Goal: Find specific page/section: Find specific page/section

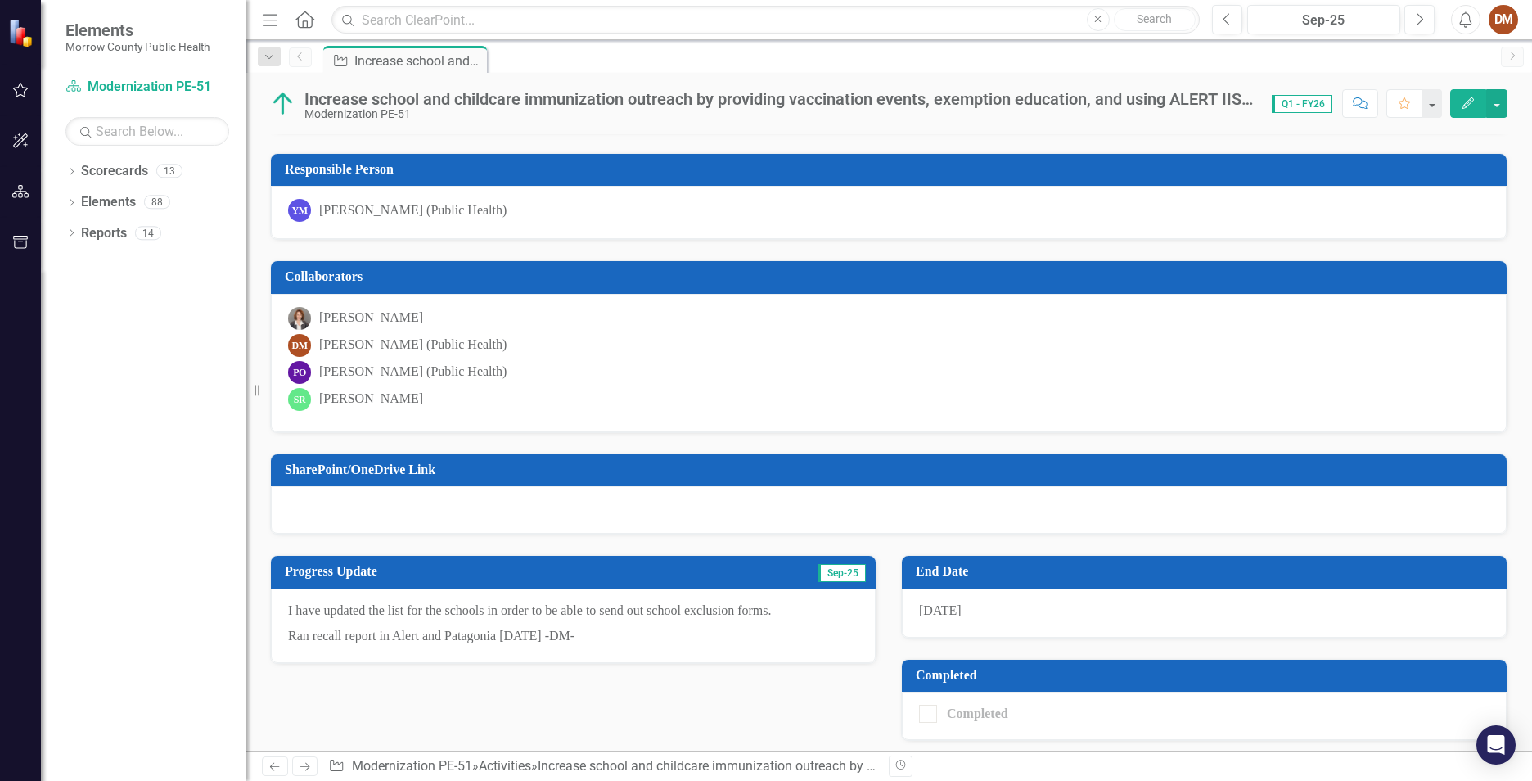
scroll to position [90, 0]
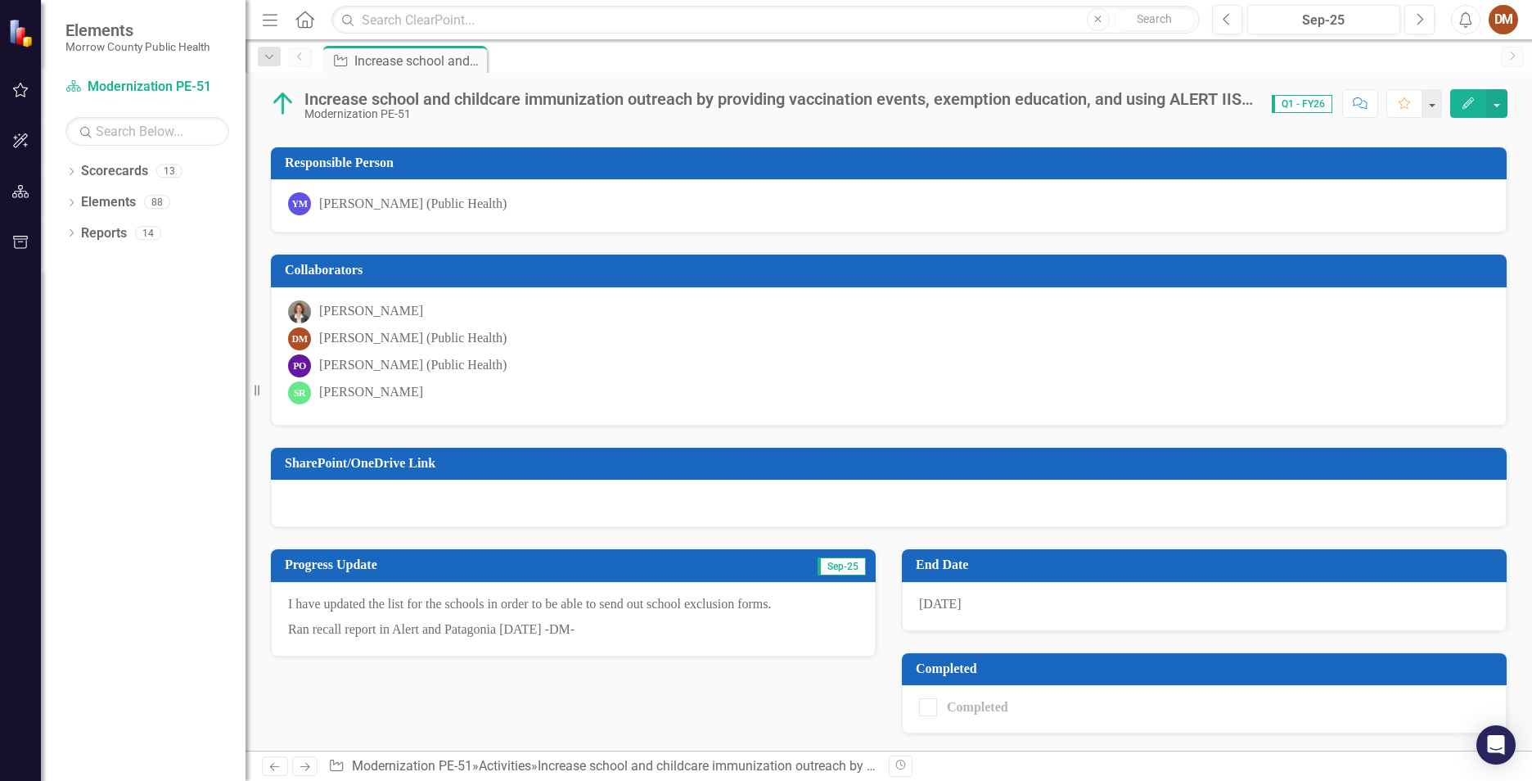
drag, startPoint x: 289, startPoint y: 597, endPoint x: 600, endPoint y: 618, distance: 311.6
click at [606, 618] on span "I have updated the list for the schools in order to be able to send out school …" at bounding box center [573, 617] width 570 height 44
drag, startPoint x: 565, startPoint y: 628, endPoint x: 376, endPoint y: 606, distance: 190.2
click at [376, 606] on span "I have updated the list for the schools in order to be able to send out school …" at bounding box center [573, 617] width 570 height 44
click at [375, 604] on p "I have updated the list for the schools in order to be able to send out school …" at bounding box center [573, 606] width 570 height 22
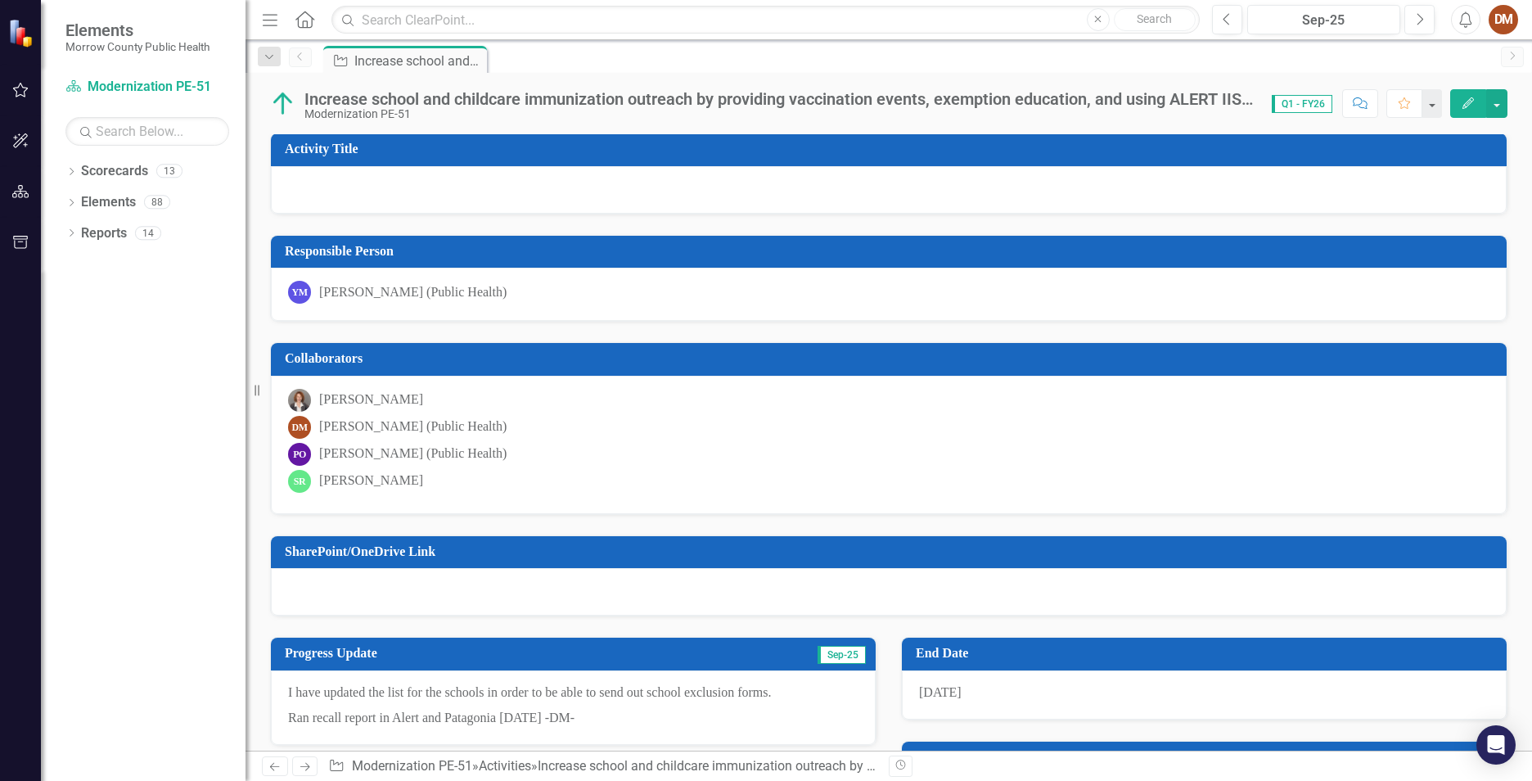
scroll to position [0, 0]
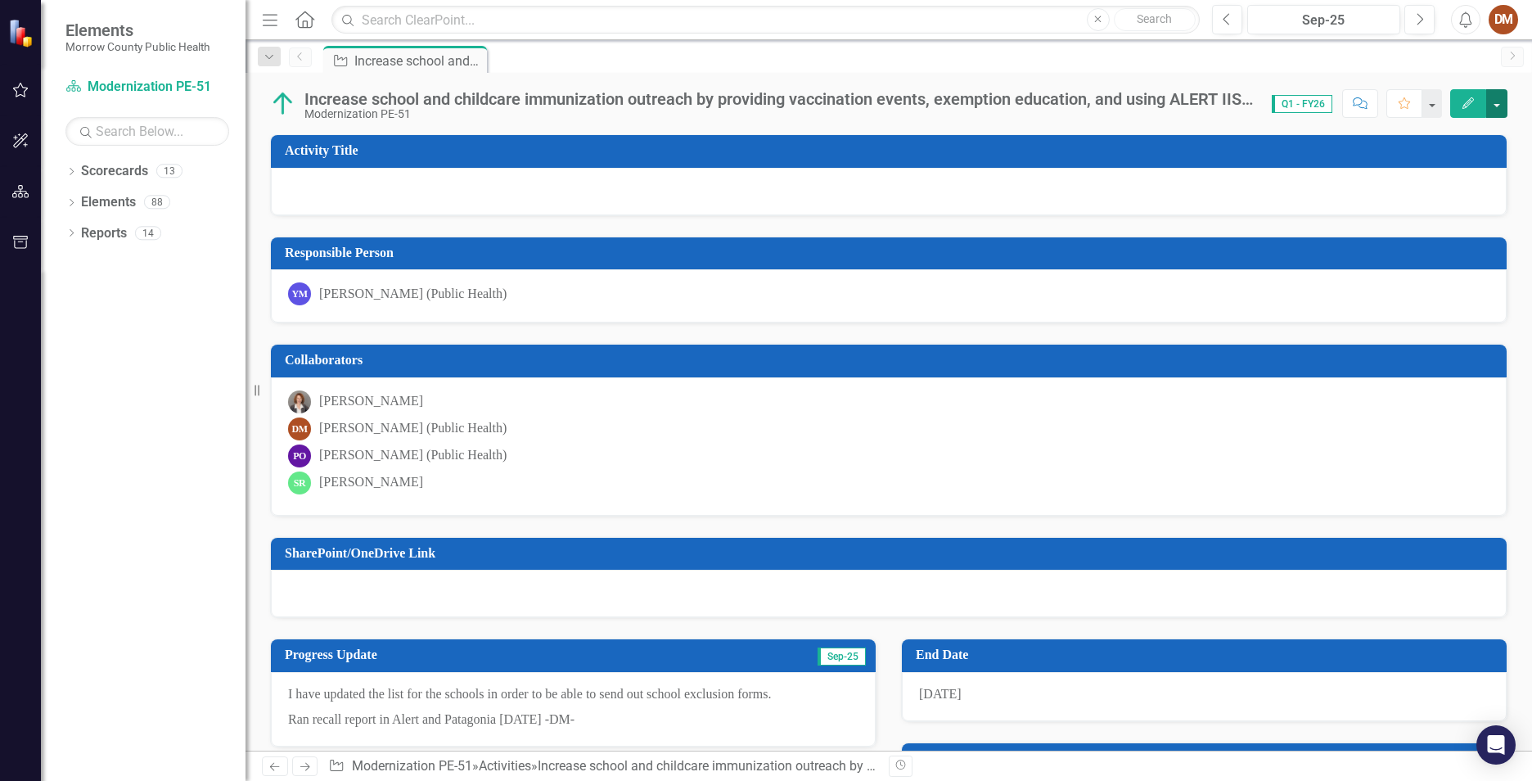
click at [1499, 104] on button "button" at bounding box center [1496, 103] width 21 height 29
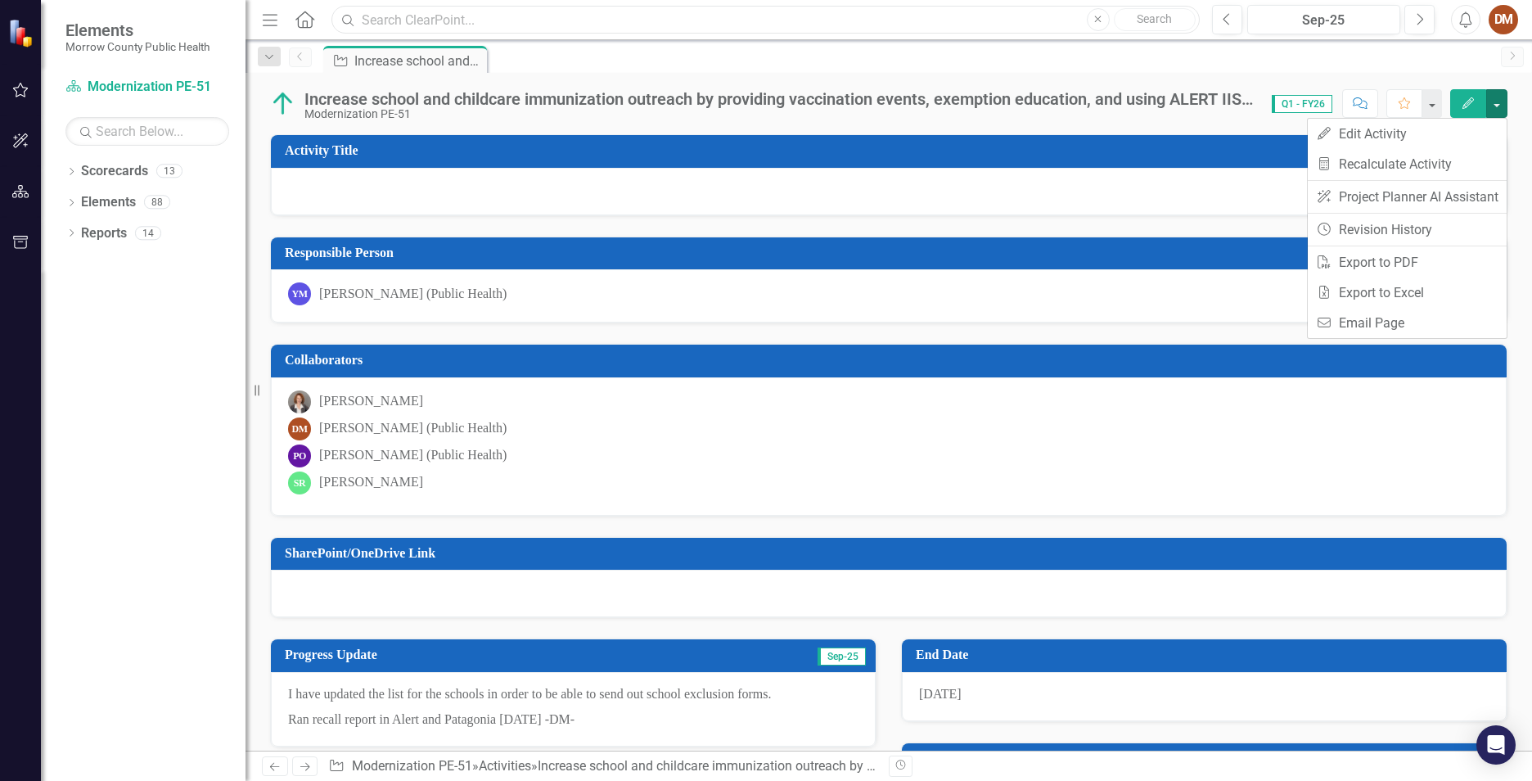
click at [430, 26] on input "text" at bounding box center [765, 20] width 868 height 29
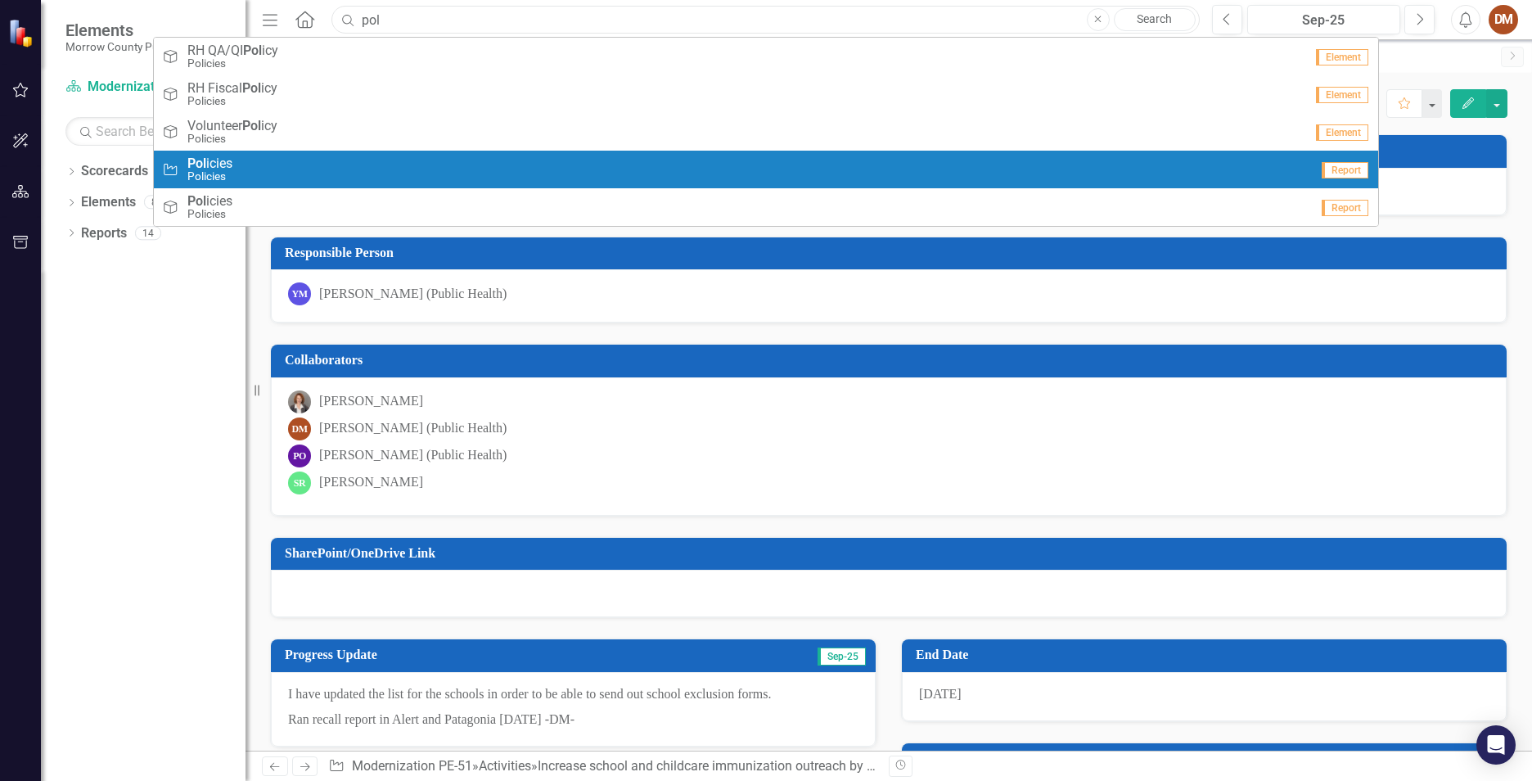
type input "pol"
click at [230, 162] on span "Pol icies" at bounding box center [209, 163] width 45 height 15
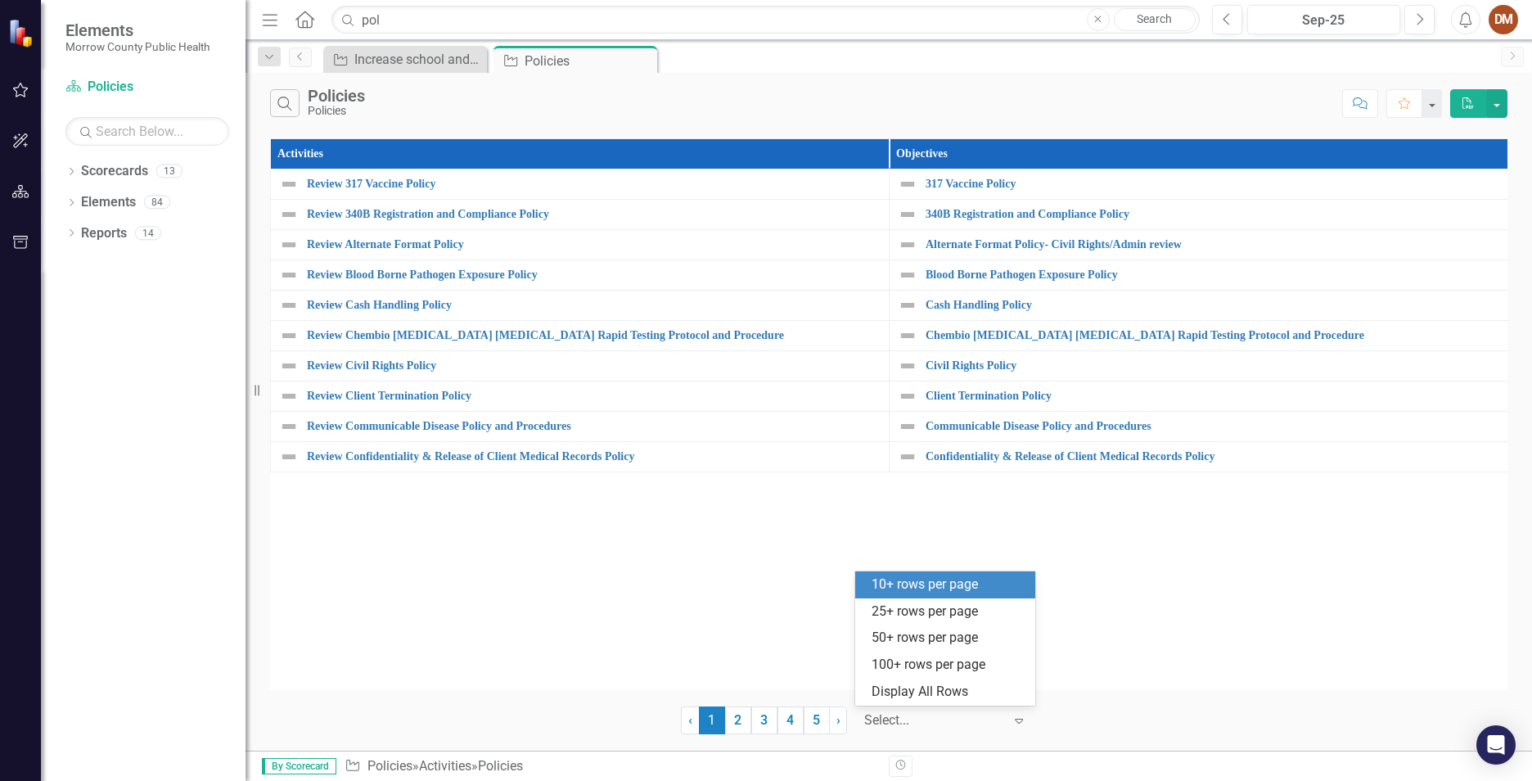
click at [956, 718] on div at bounding box center [933, 720] width 139 height 22
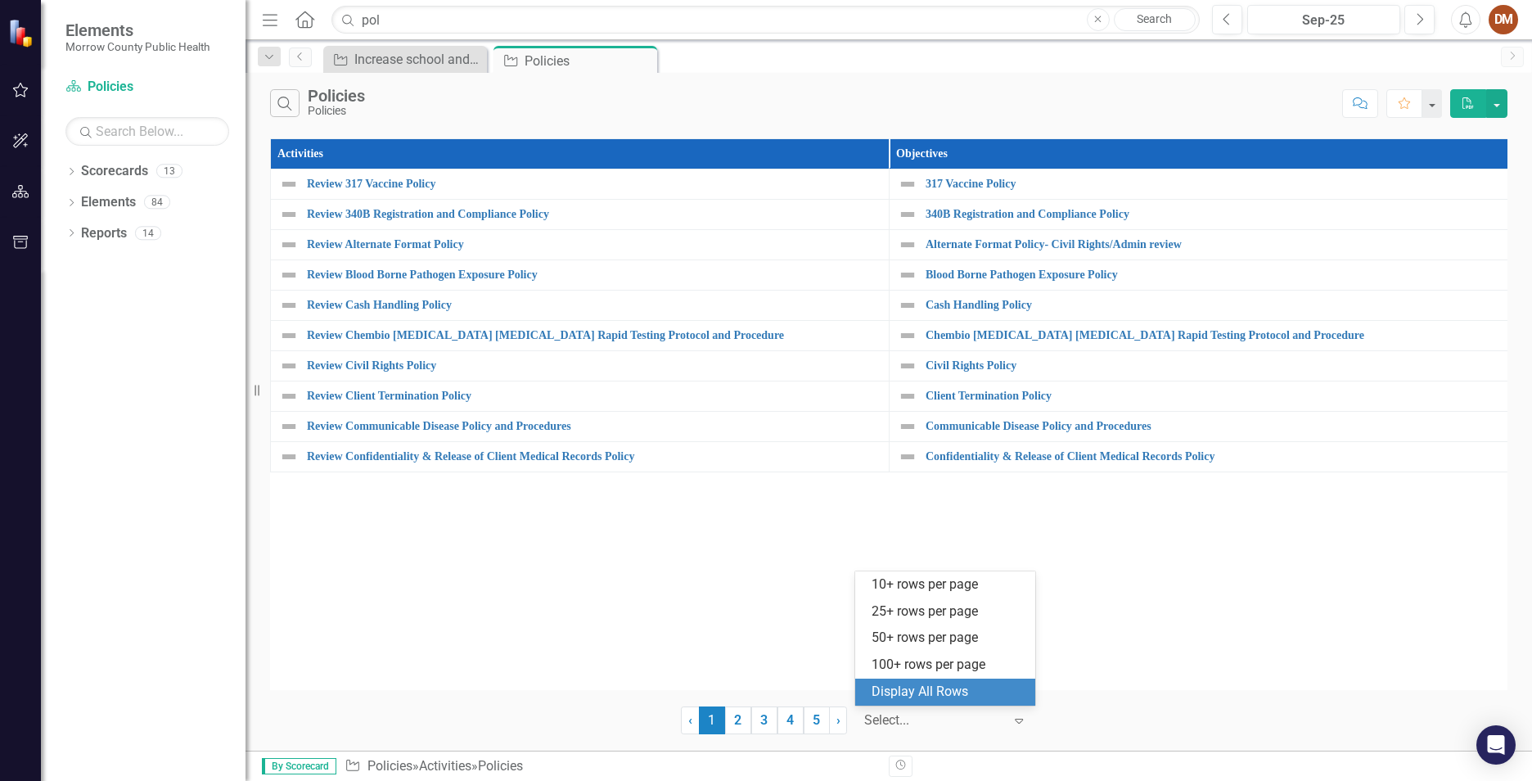
click at [955, 691] on div "Display All Rows" at bounding box center [948, 691] width 154 height 19
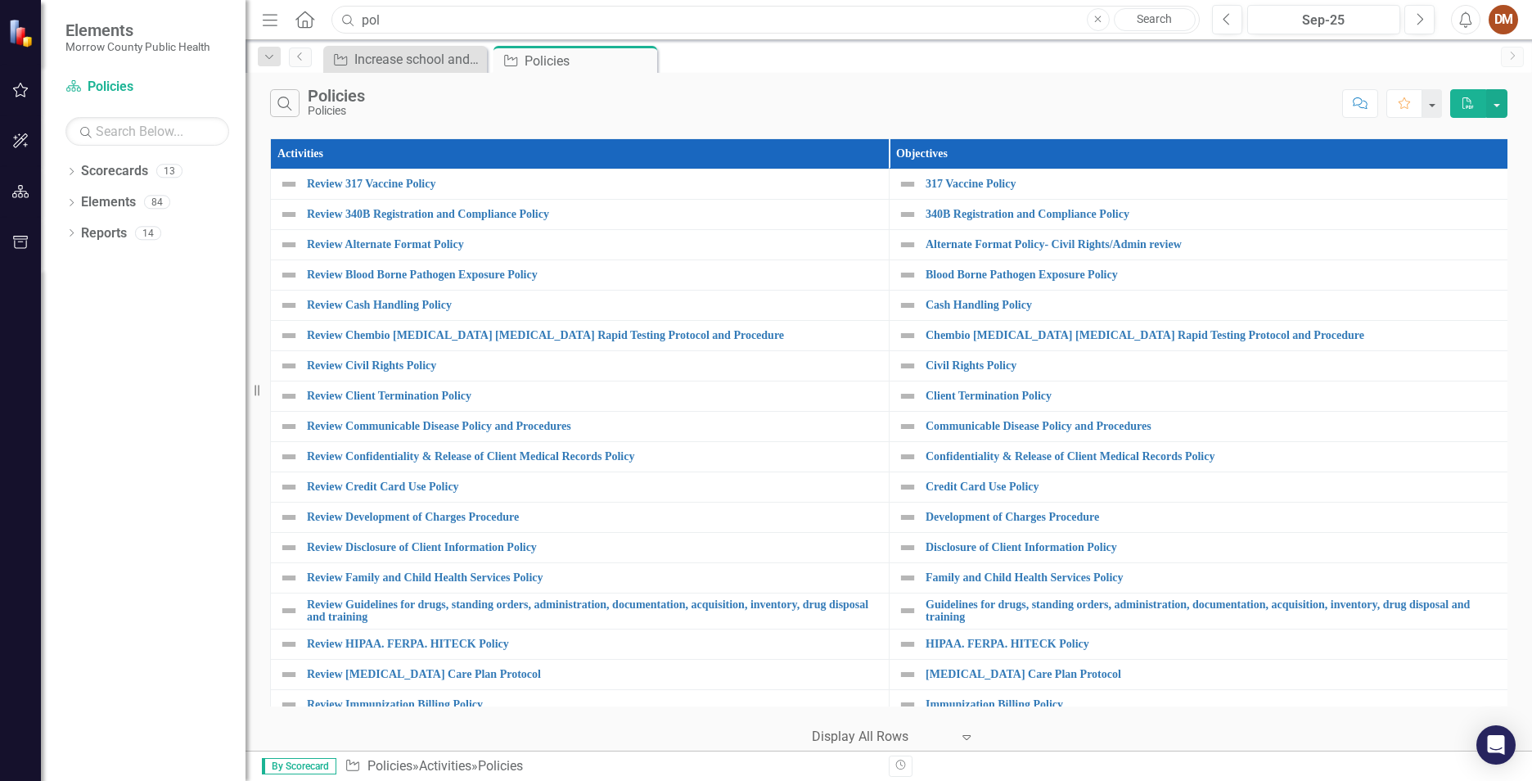
drag, startPoint x: 435, startPoint y: 11, endPoint x: 261, endPoint y: 26, distance: 174.2
click at [261, 27] on div "Menu Home Search pol Close Search" at bounding box center [727, 19] width 938 height 31
click at [1431, 103] on button "button" at bounding box center [1431, 103] width 21 height 29
click at [1488, 110] on button "button" at bounding box center [1496, 103] width 21 height 29
click at [1360, 101] on icon "Comment" at bounding box center [1360, 102] width 15 height 11
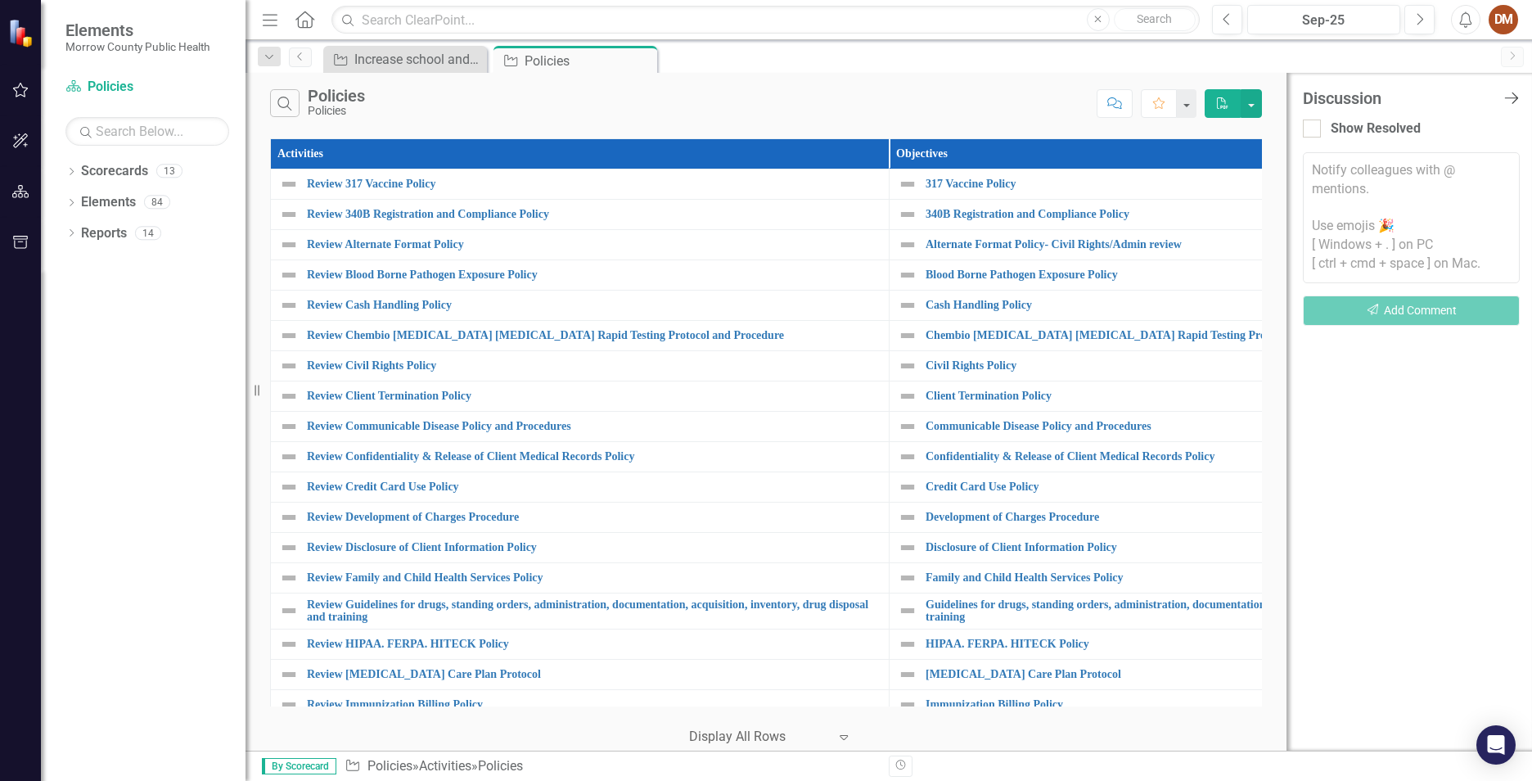
click at [1505, 98] on icon at bounding box center [1511, 97] width 14 height 11
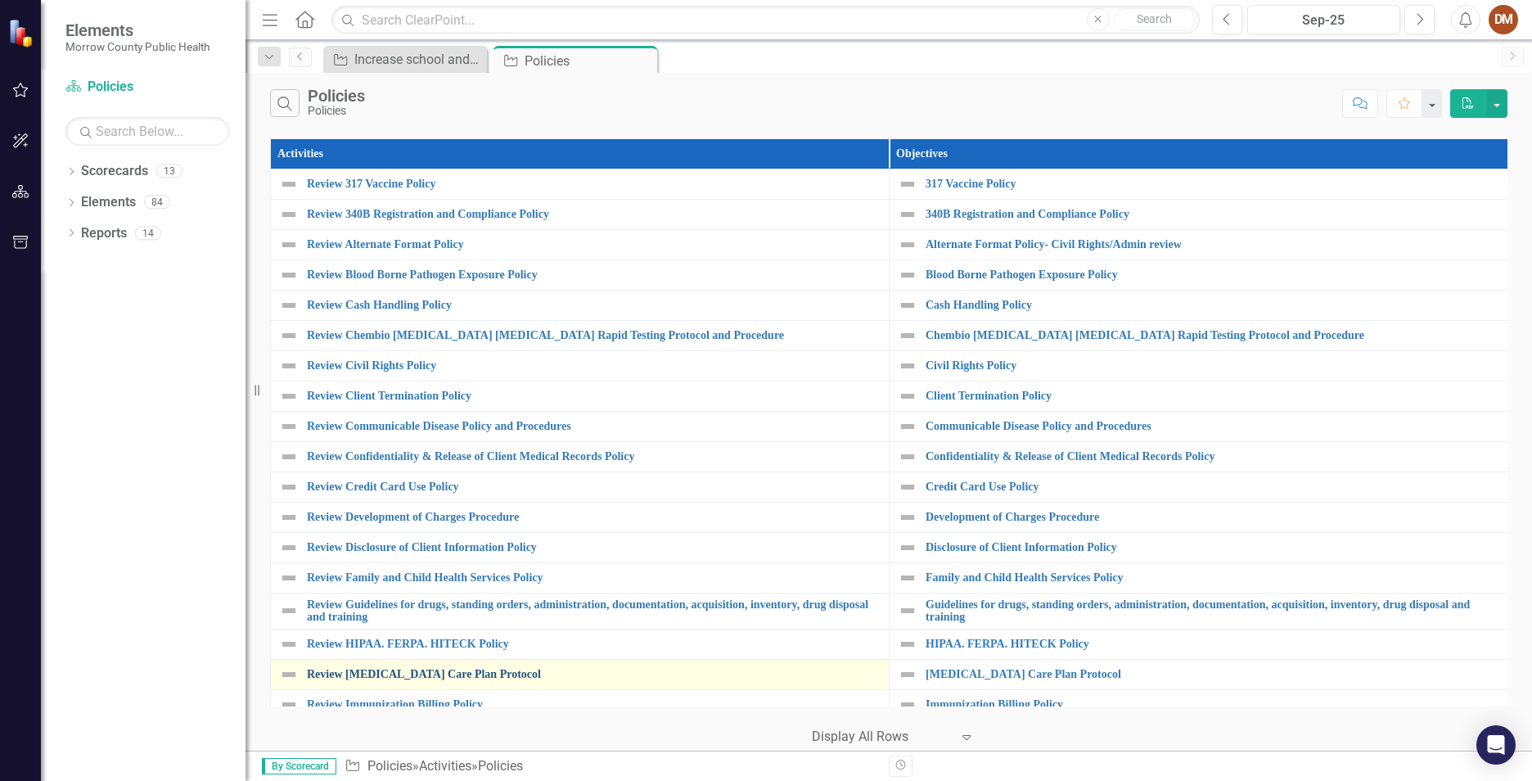
click at [411, 672] on link "Review [MEDICAL_DATA] Care Plan Protocol" at bounding box center [594, 674] width 574 height 12
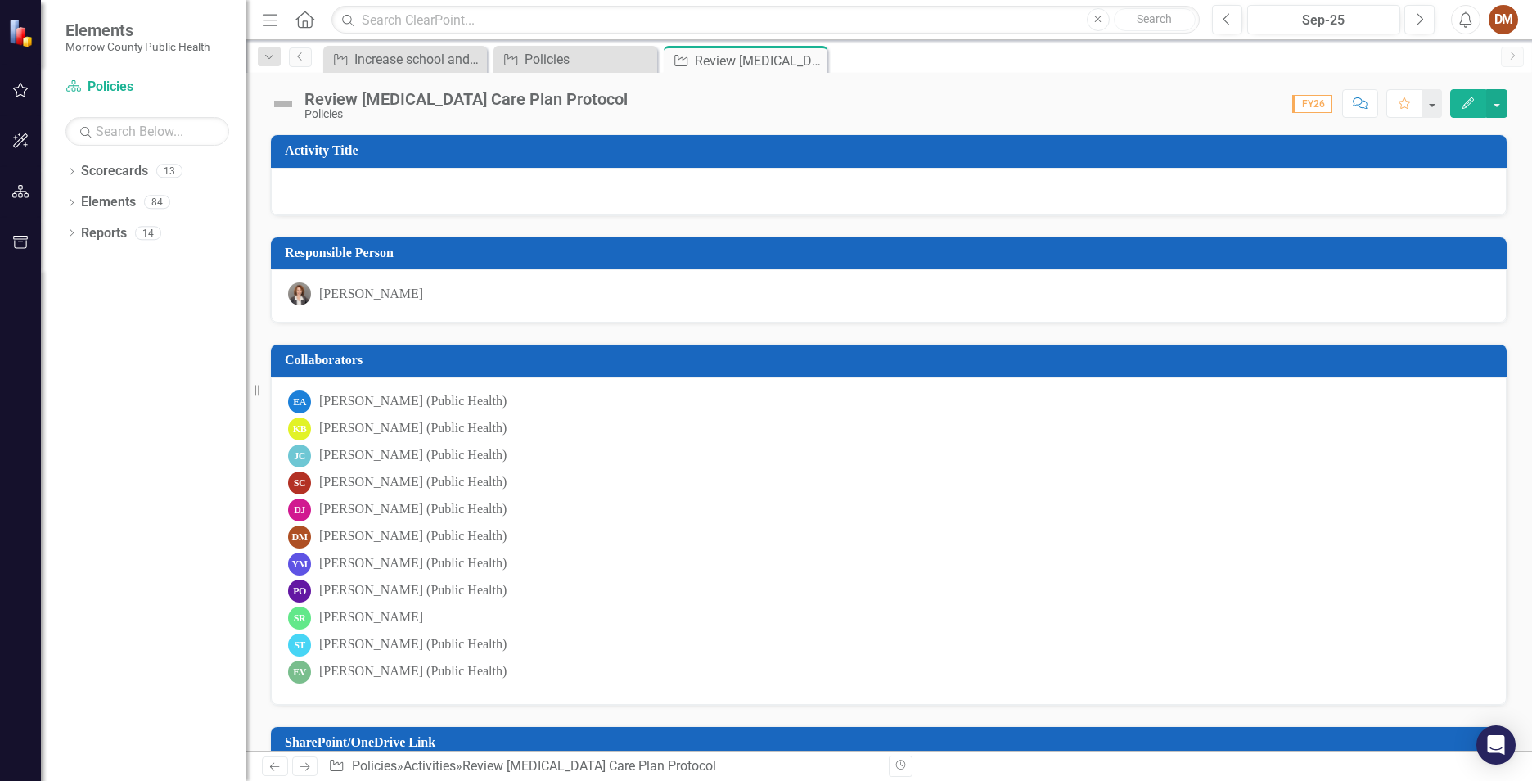
click at [287, 52] on div "Dropdown Search Activity Increase school and childcare immunization outreach by…" at bounding box center [269, 56] width 39 height 19
click at [297, 56] on icon "Previous" at bounding box center [300, 57] width 13 height 10
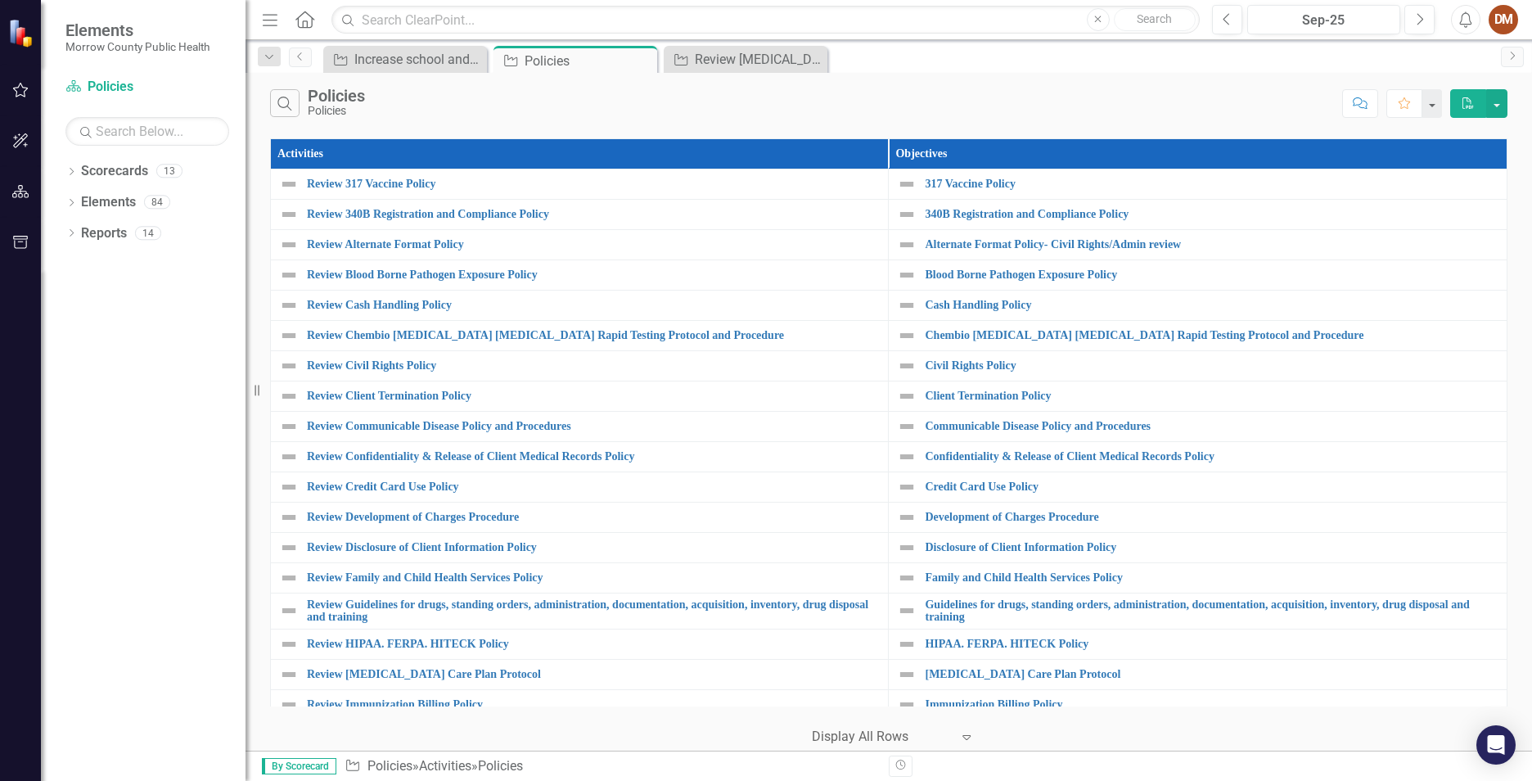
click at [1501, 22] on div "DM" at bounding box center [1502, 19] width 29 height 29
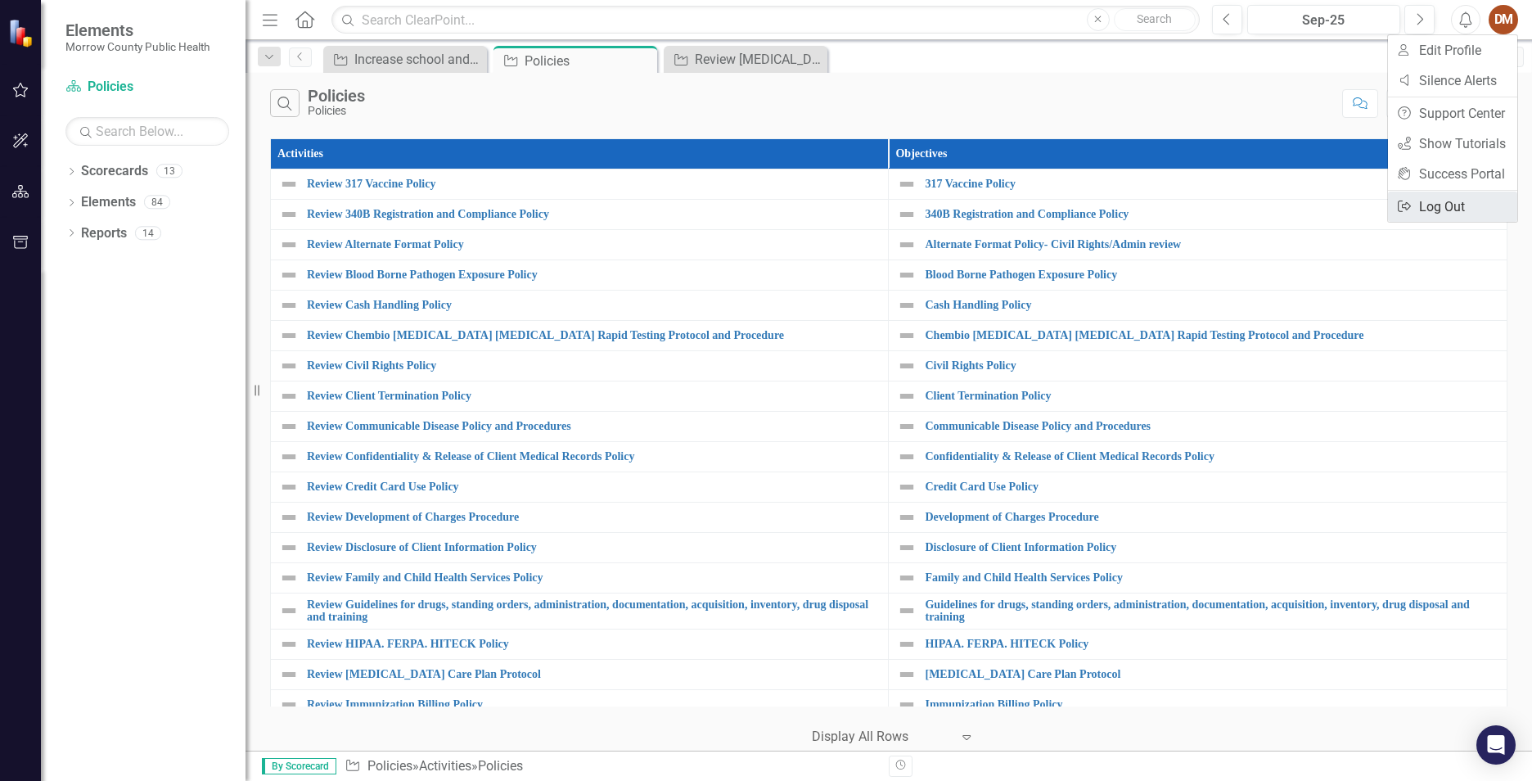
click at [1467, 208] on link "Logout Log Out" at bounding box center [1452, 206] width 129 height 30
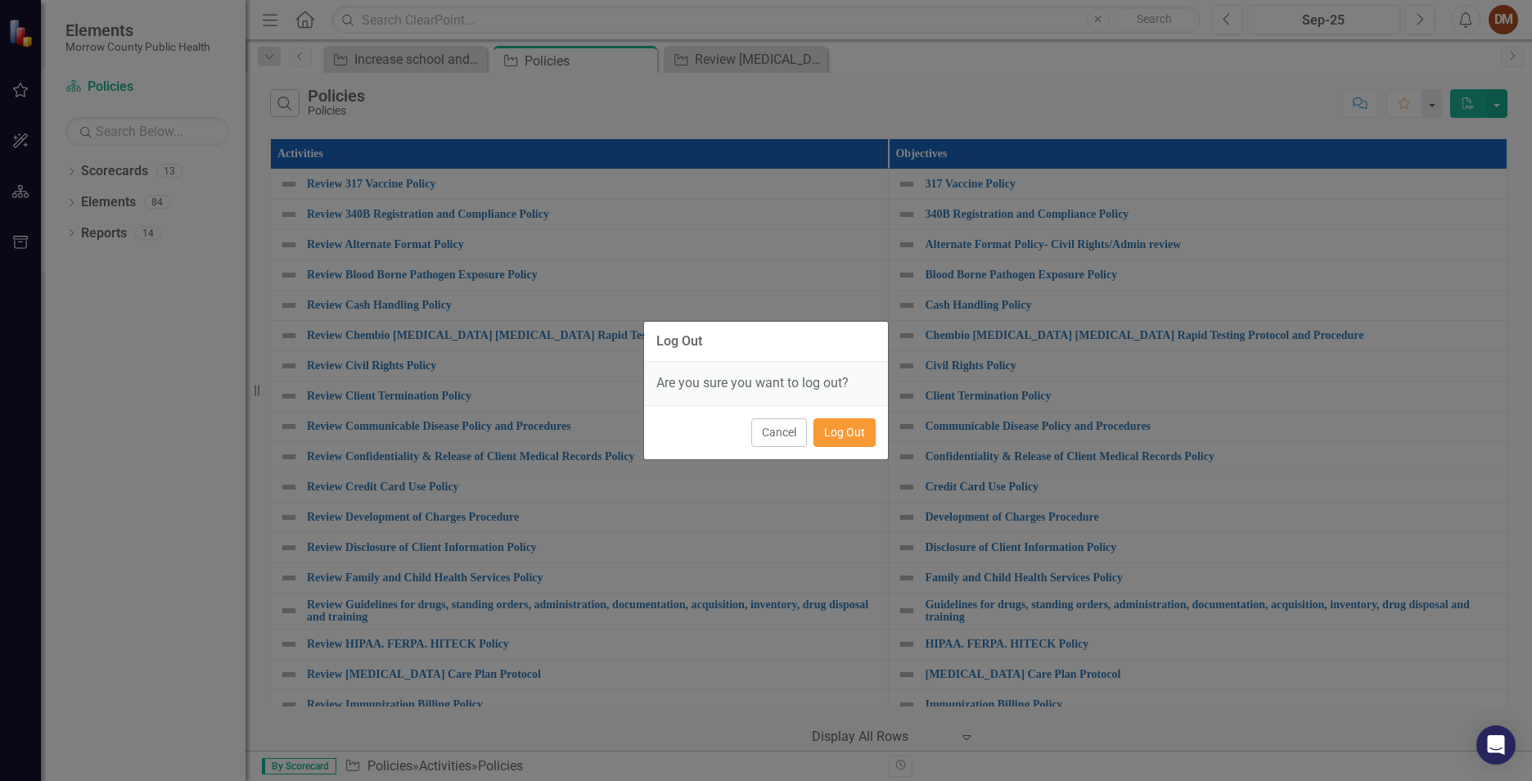
click at [869, 437] on button "Log Out" at bounding box center [844, 432] width 62 height 29
